Goal: Navigation & Orientation: Find specific page/section

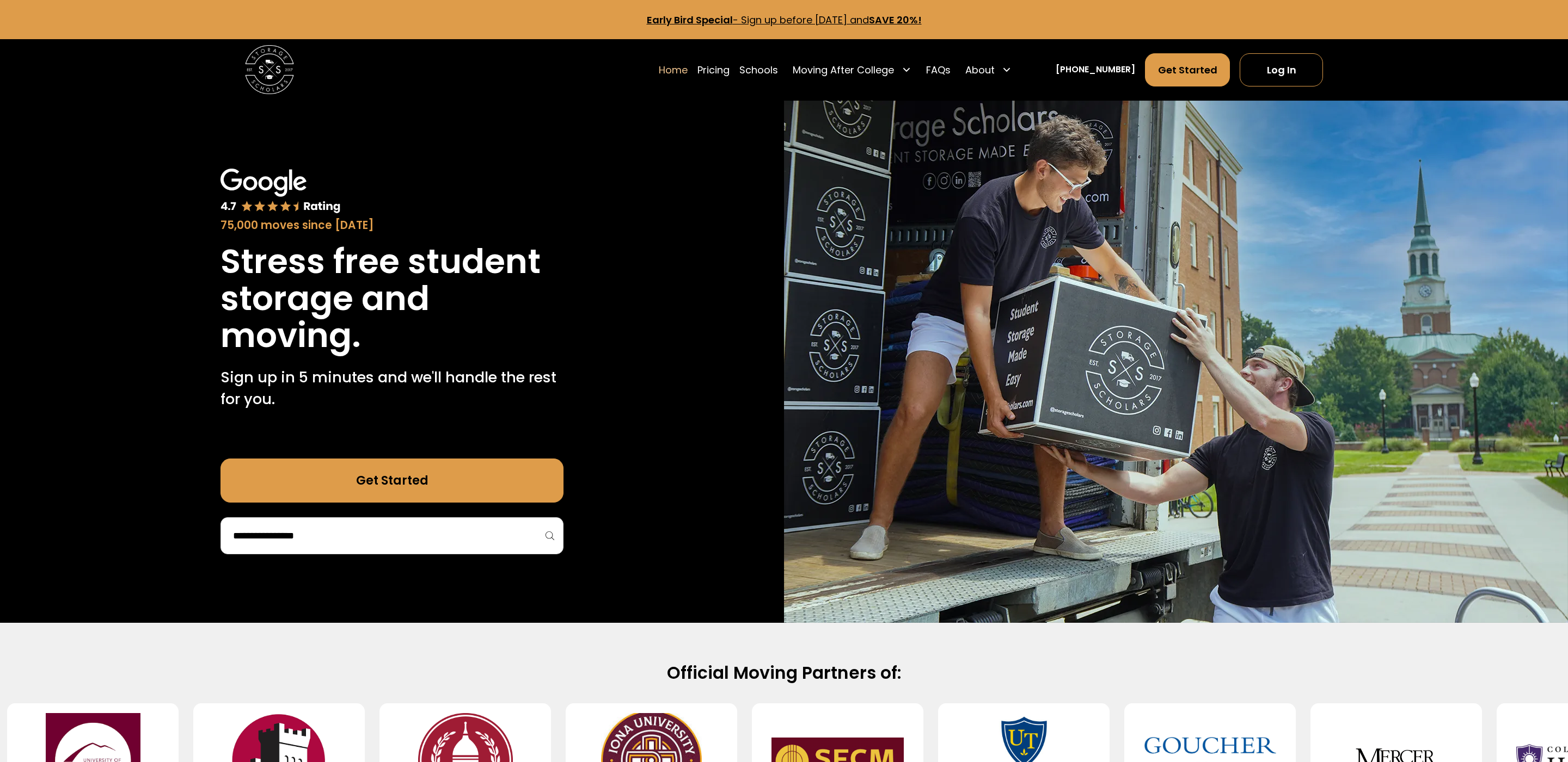
click at [1289, 73] on link "Log In" at bounding box center [1281, 69] width 83 height 33
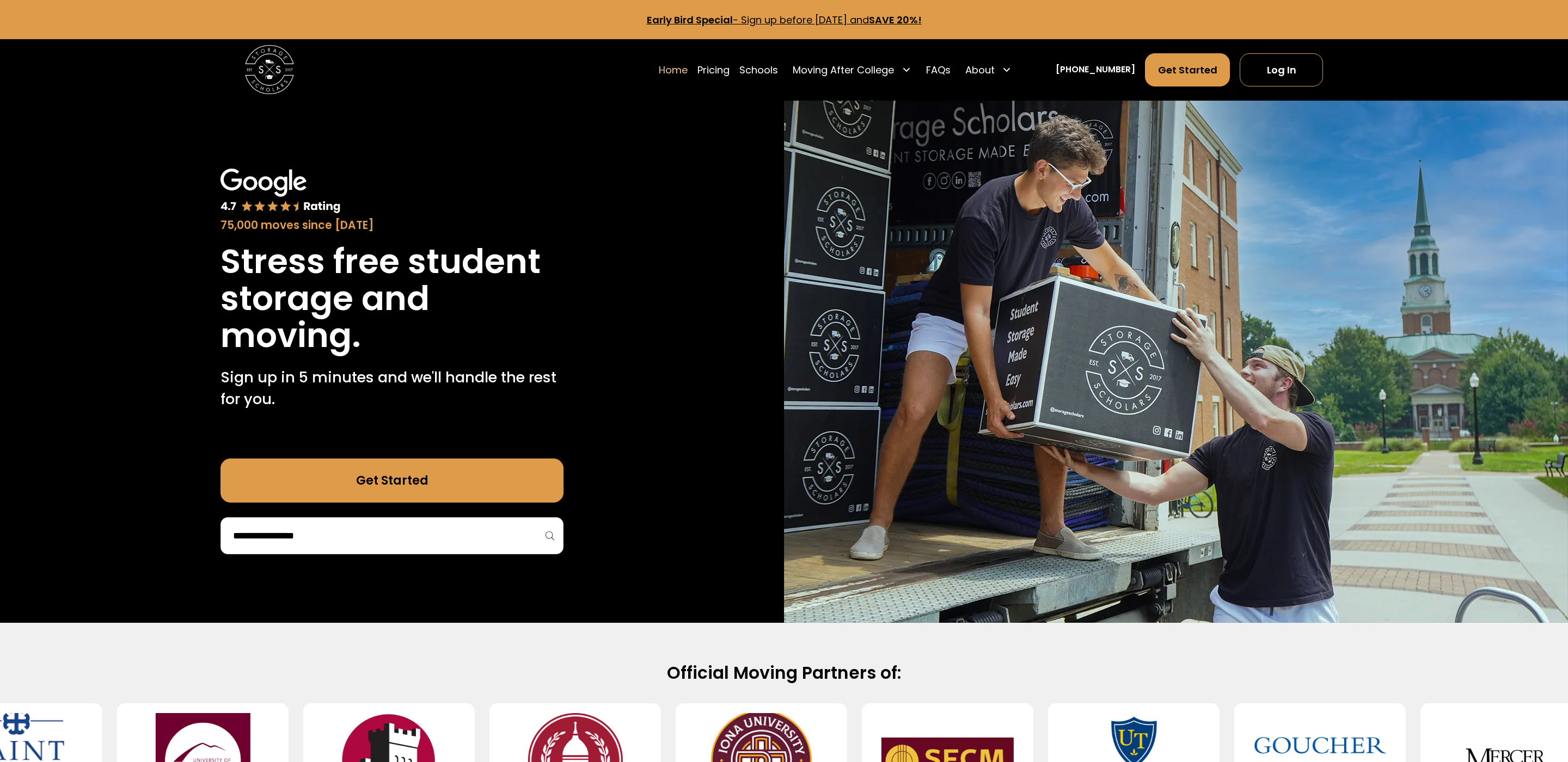
click at [1280, 64] on link "Log In" at bounding box center [1281, 69] width 83 height 33
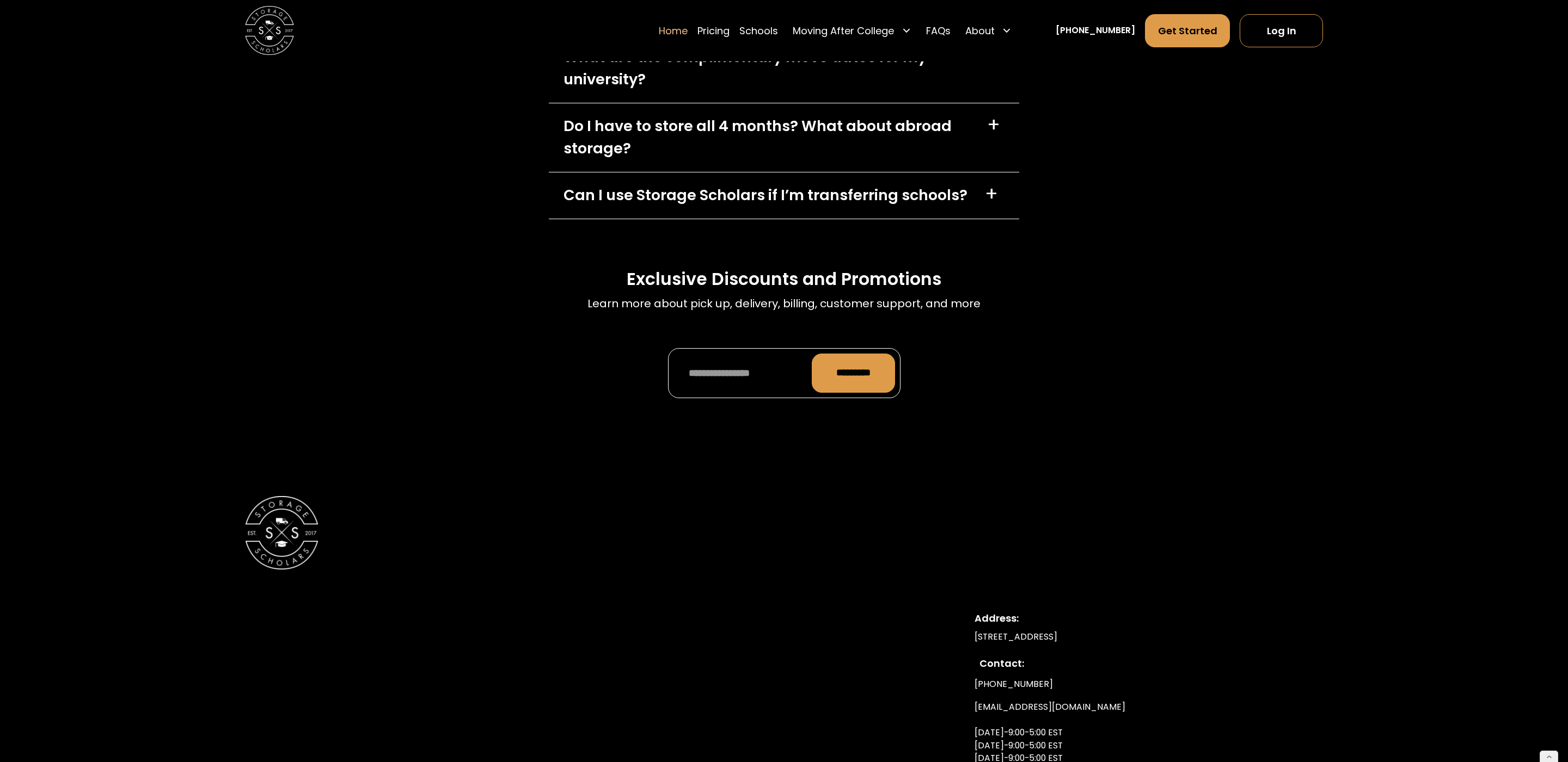
scroll to position [4055, 0]
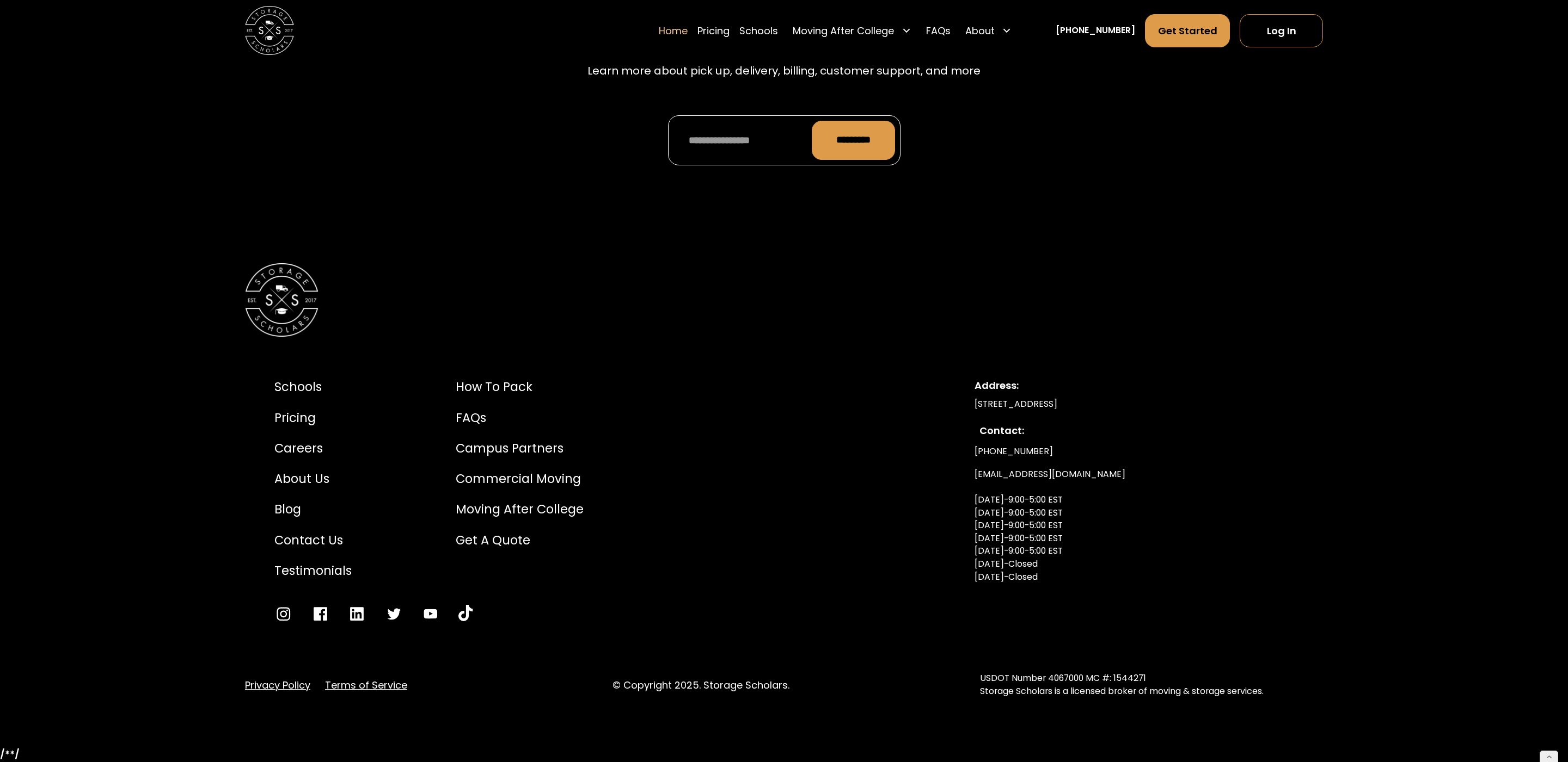
click at [352, 688] on link "Terms of Service" at bounding box center [366, 685] width 82 height 15
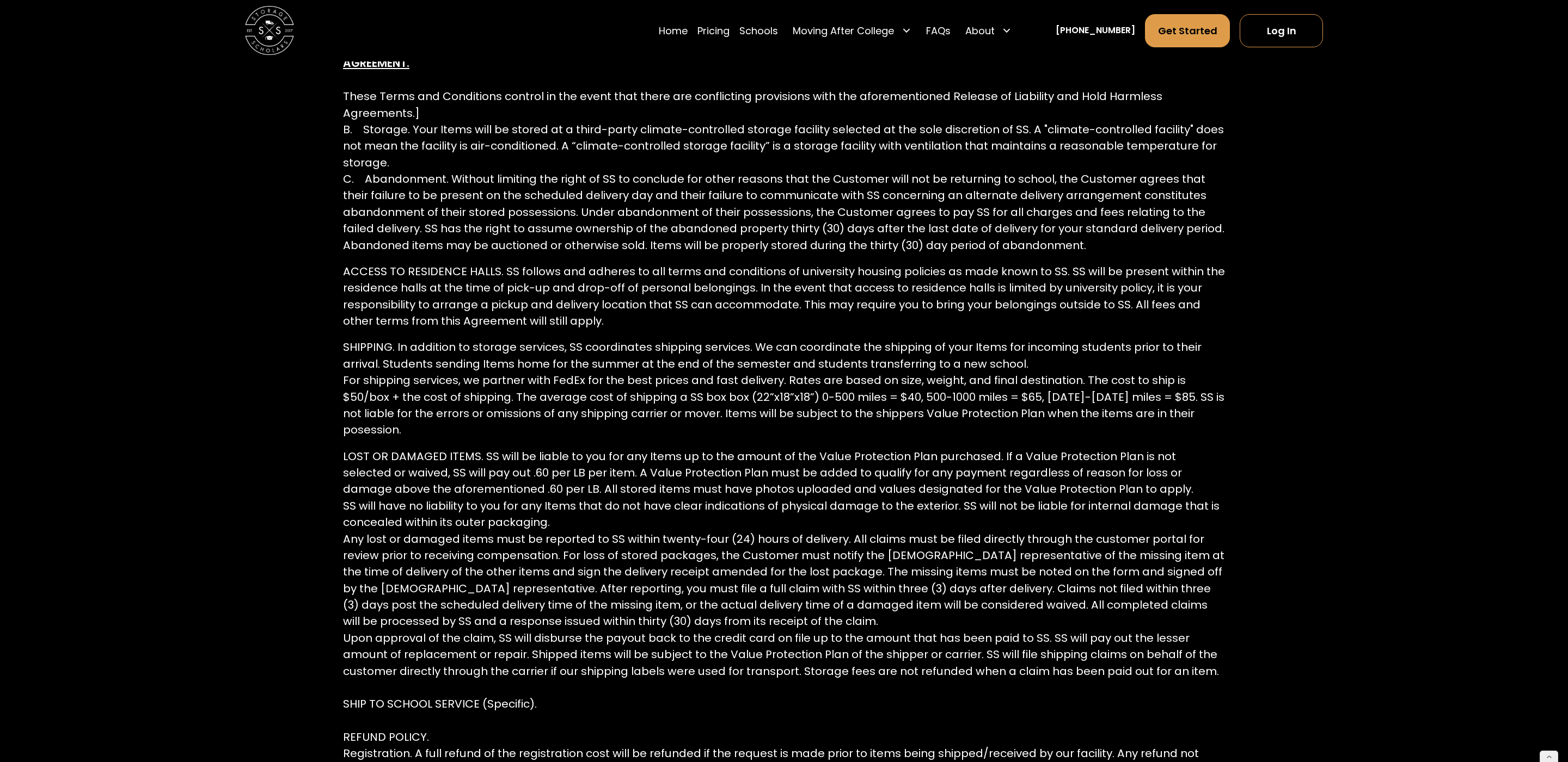
scroll to position [2737, 0]
